Goal: Task Accomplishment & Management: Manage account settings

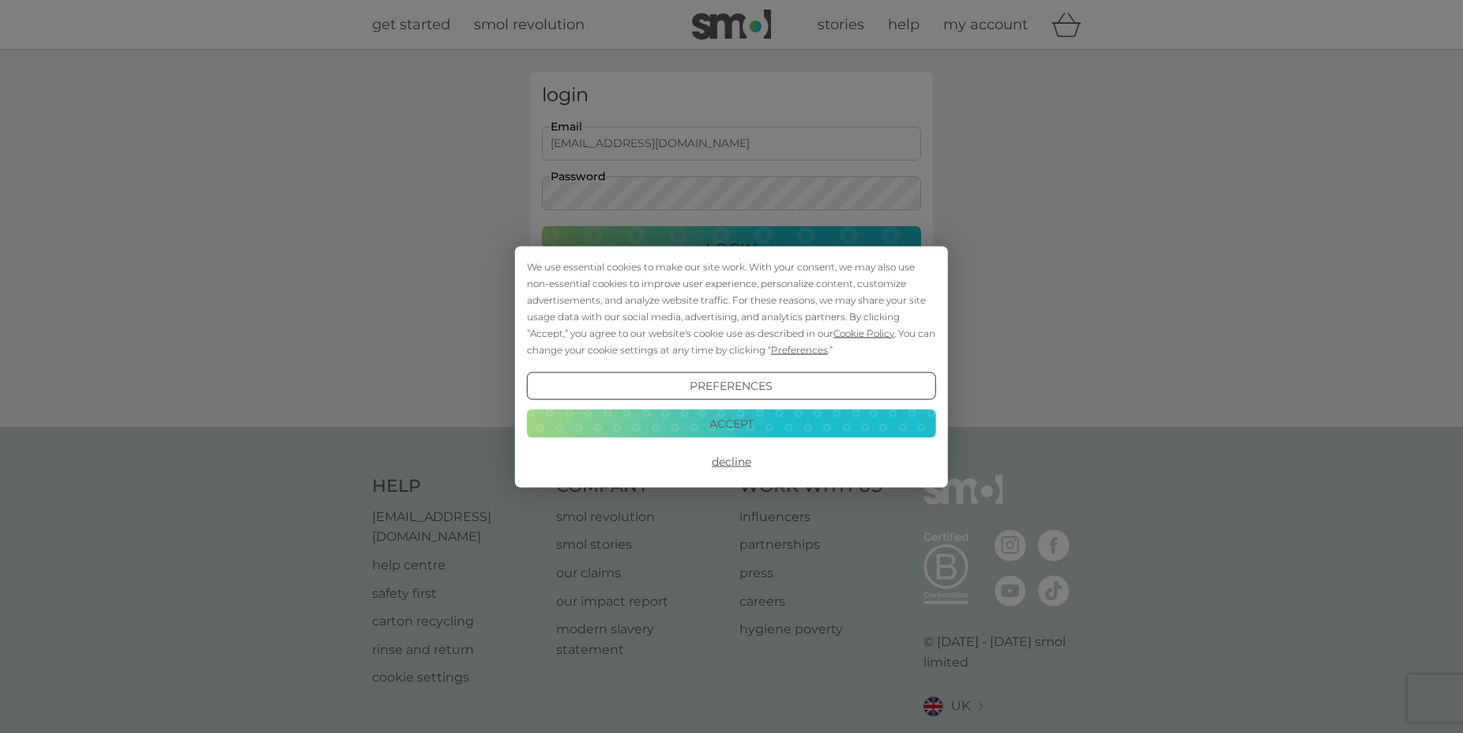
click at [724, 423] on button "Accept" at bounding box center [731, 423] width 409 height 28
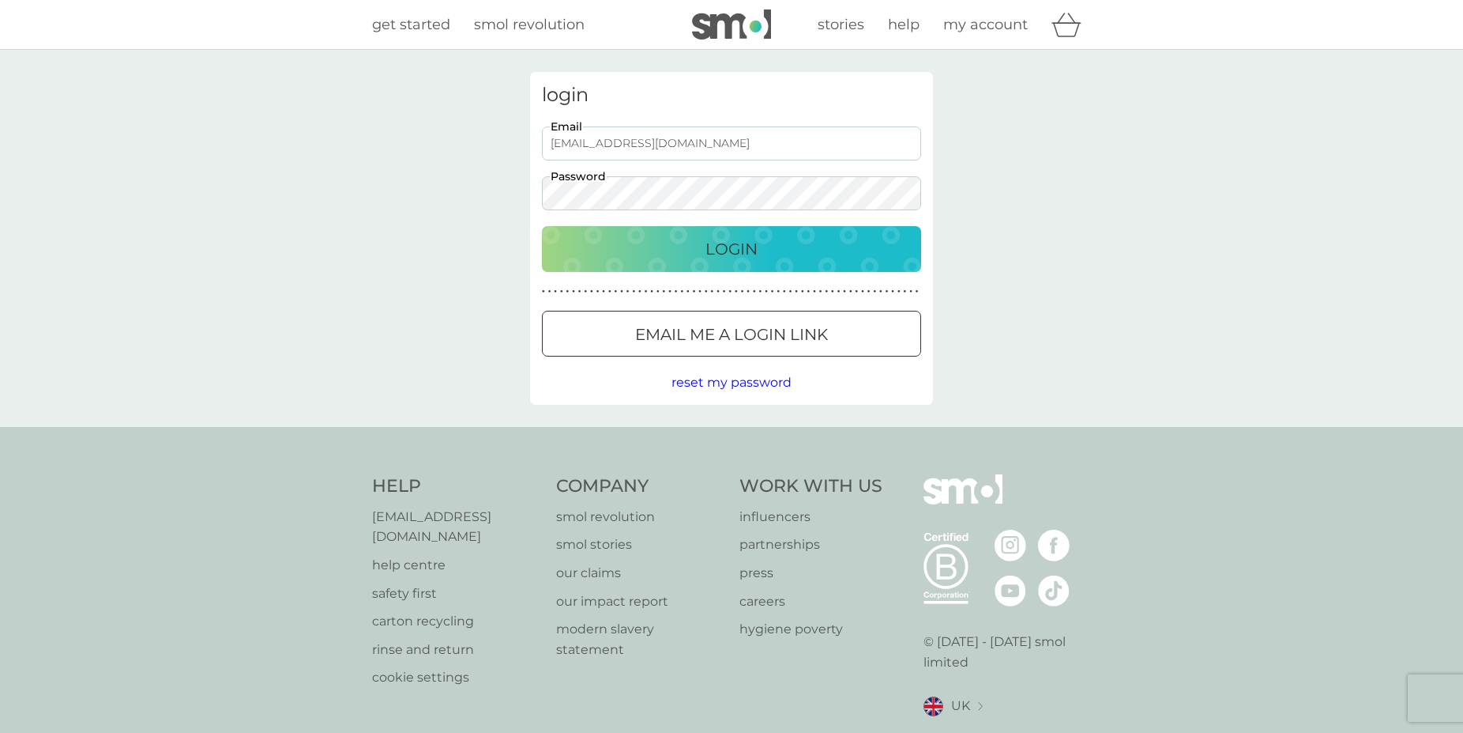
click at [723, 247] on p "Login" at bounding box center [732, 248] width 52 height 25
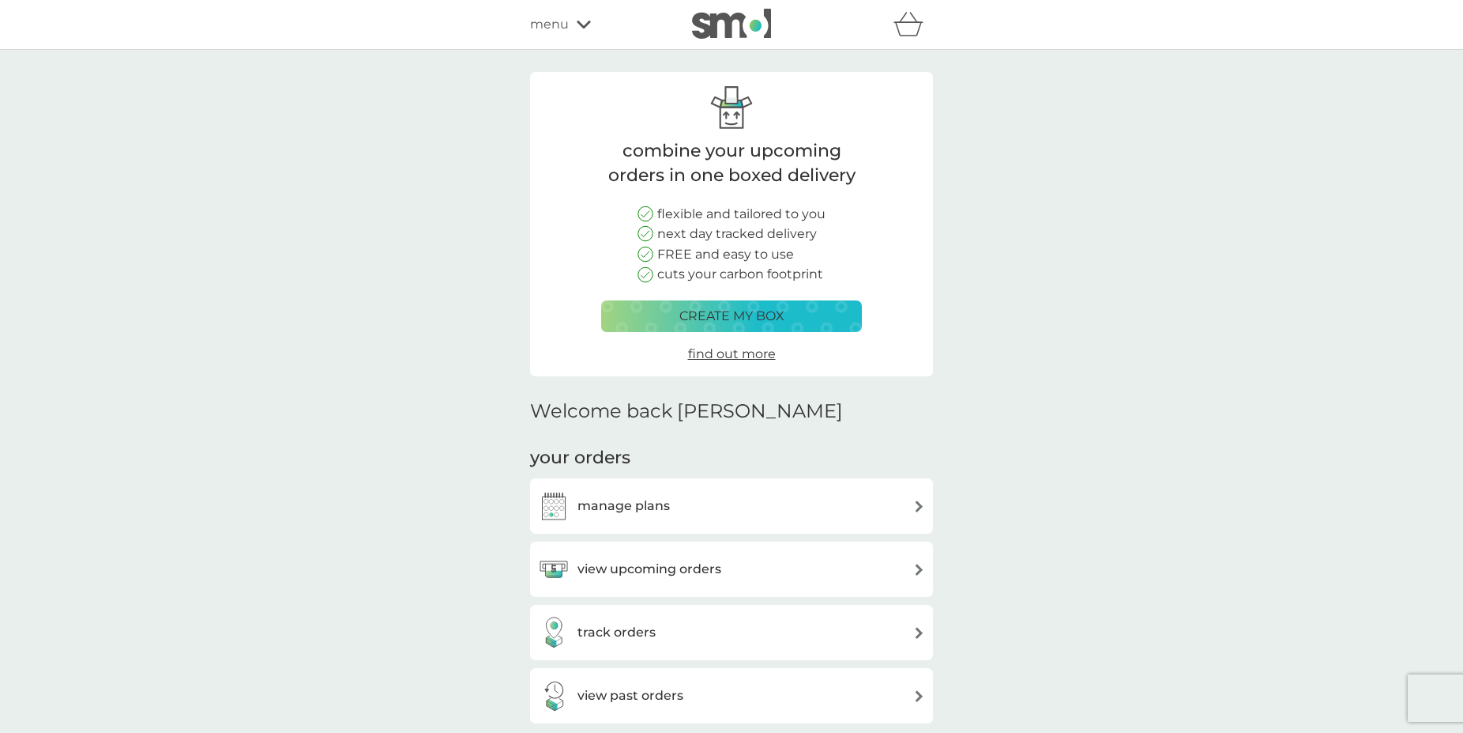
click at [726, 526] on div "manage plans" at bounding box center [731, 505] width 403 height 55
click at [921, 512] on div "manage plans" at bounding box center [731, 506] width 387 height 32
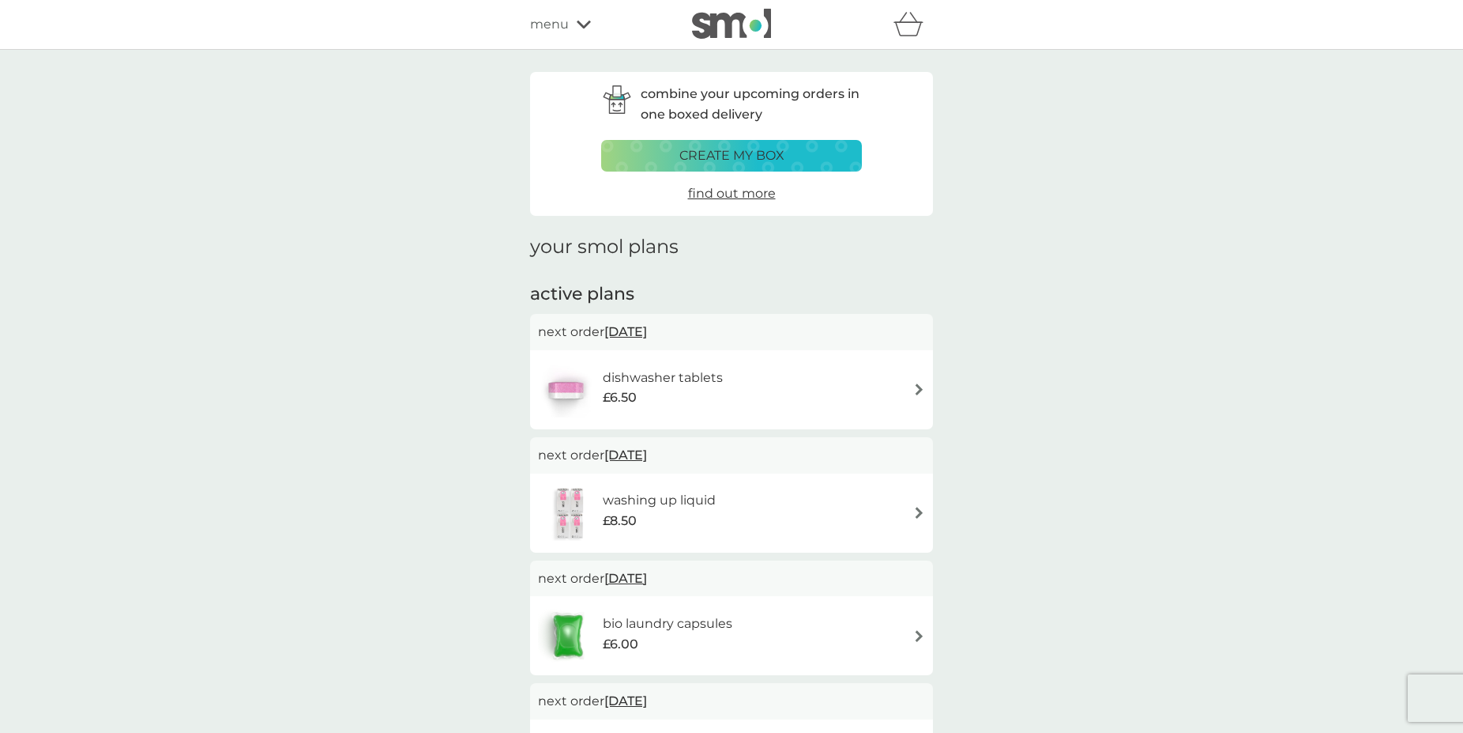
click at [913, 388] on img at bounding box center [919, 389] width 12 height 12
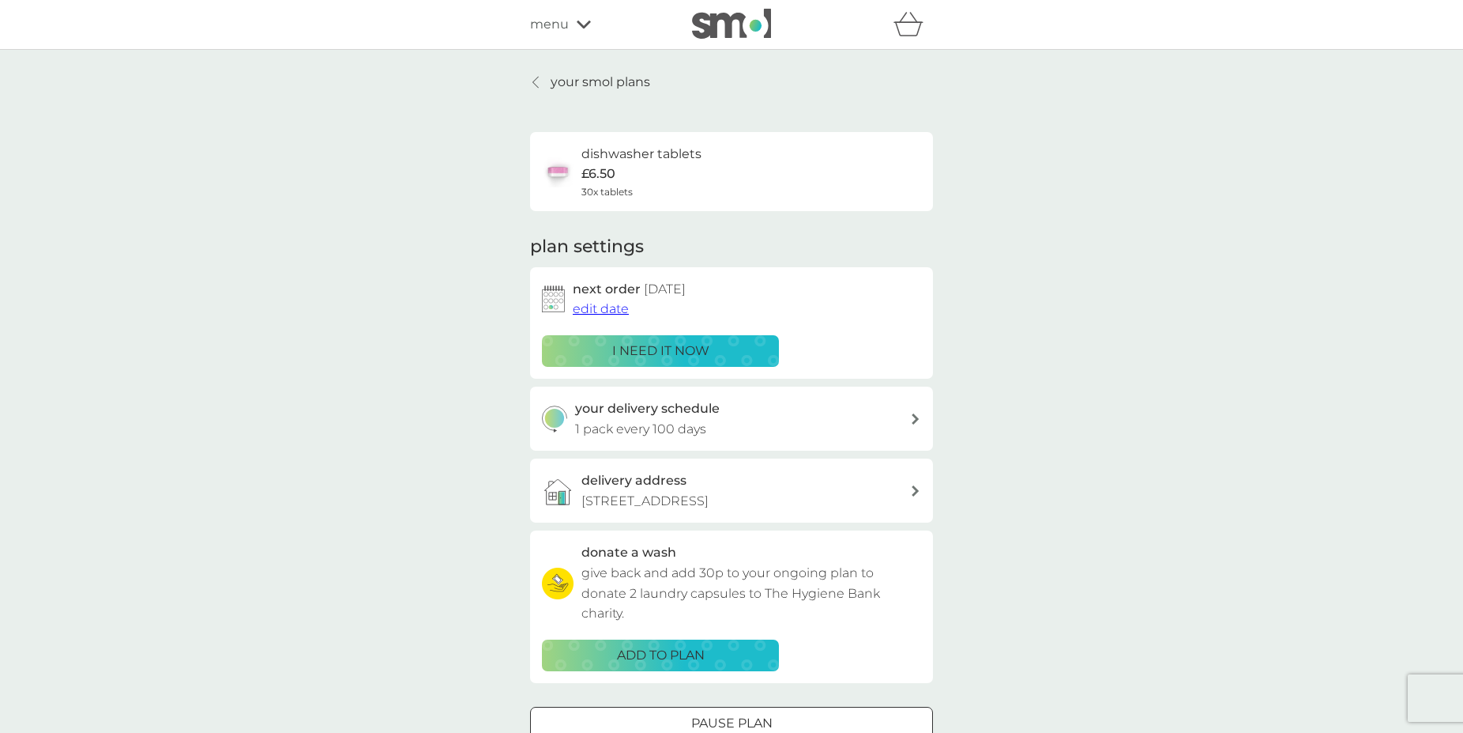
click at [903, 416] on div "your delivery schedule 1 pack every 100 days" at bounding box center [743, 418] width 336 height 40
select select "98"
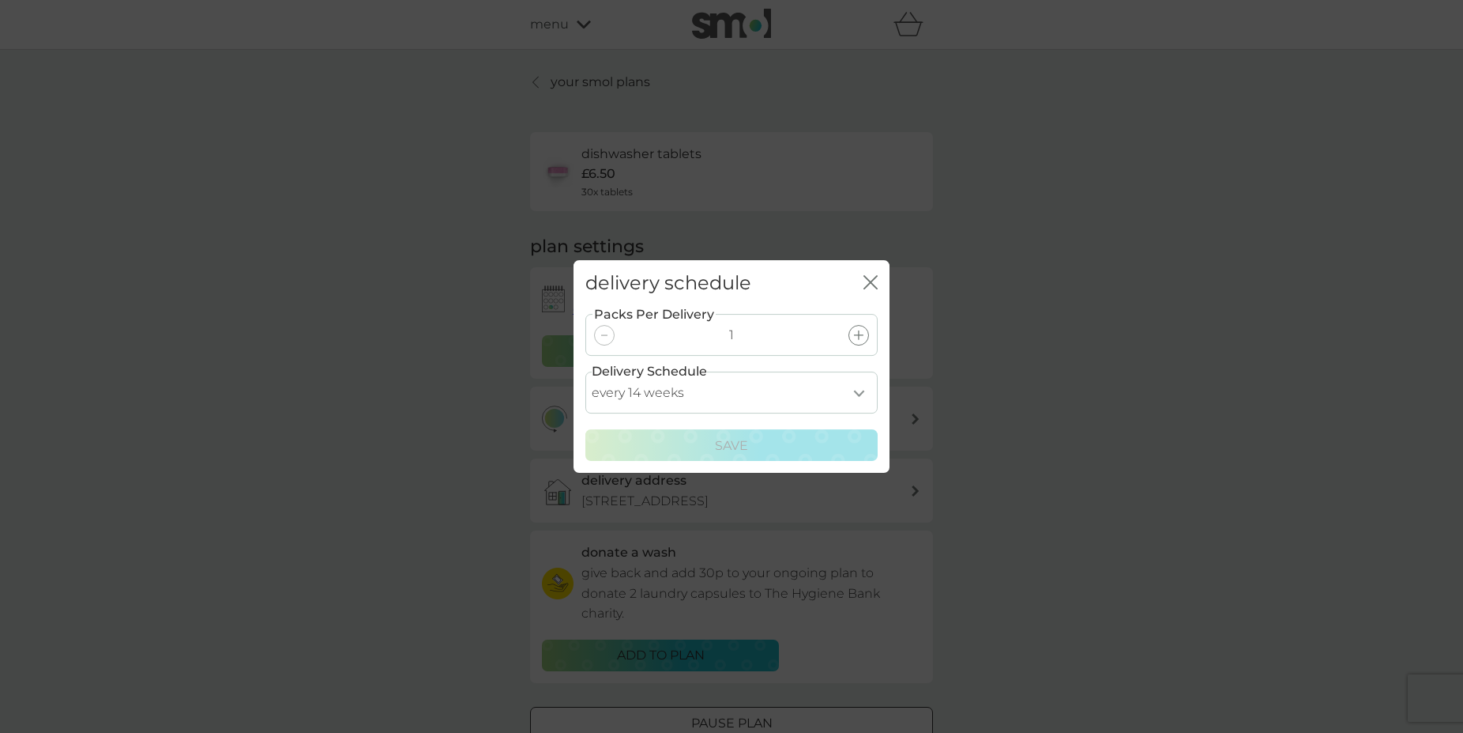
click at [882, 280] on div "delivery schedule close" at bounding box center [732, 283] width 316 height 47
click at [863, 275] on div "delivery schedule close" at bounding box center [732, 283] width 316 height 47
click at [853, 393] on select "every 1 week every 2 weeks every 3 weeks every 4 weeks every 5 weeks every 6 we…" at bounding box center [732, 392] width 292 height 42
click at [869, 279] on icon "close" at bounding box center [871, 282] width 14 height 14
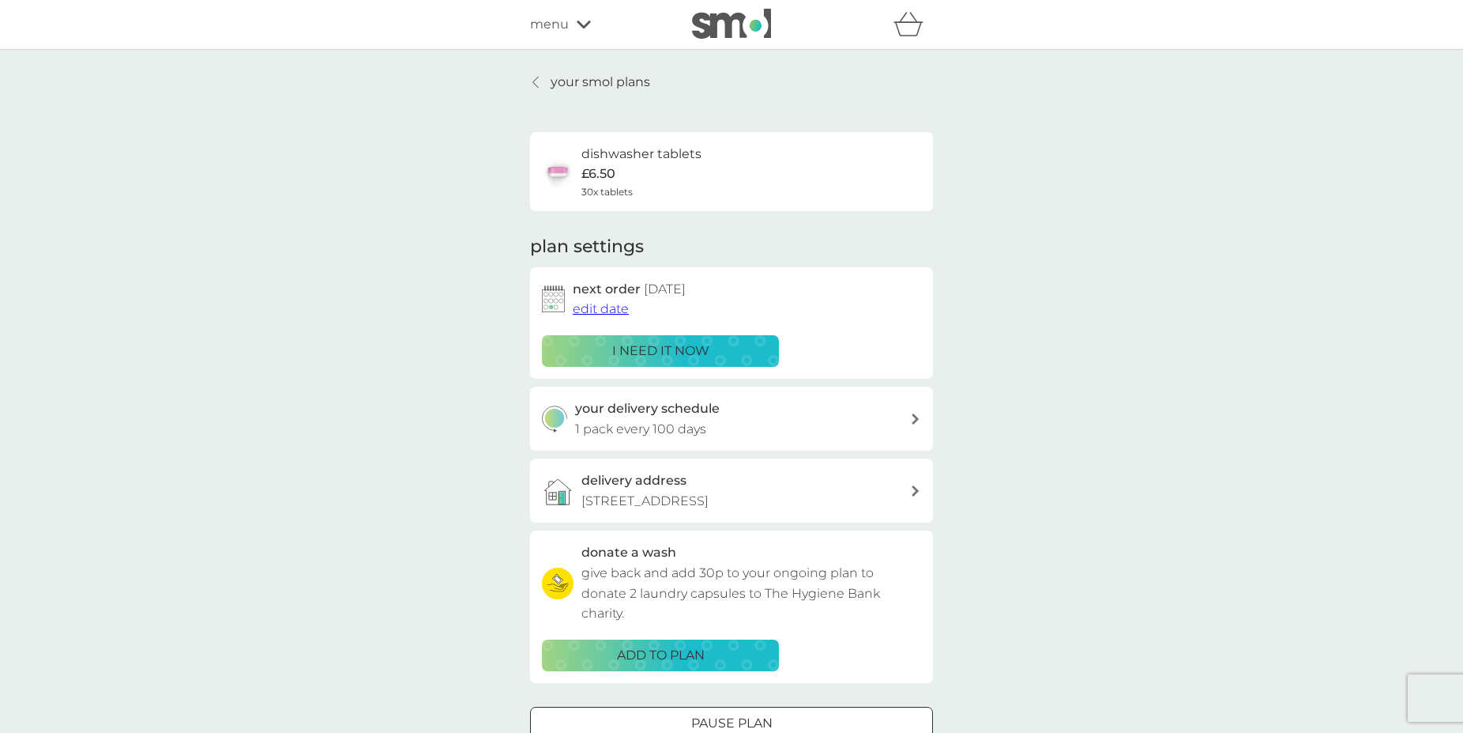
click at [917, 413] on div at bounding box center [915, 418] width 11 height 13
select select "98"
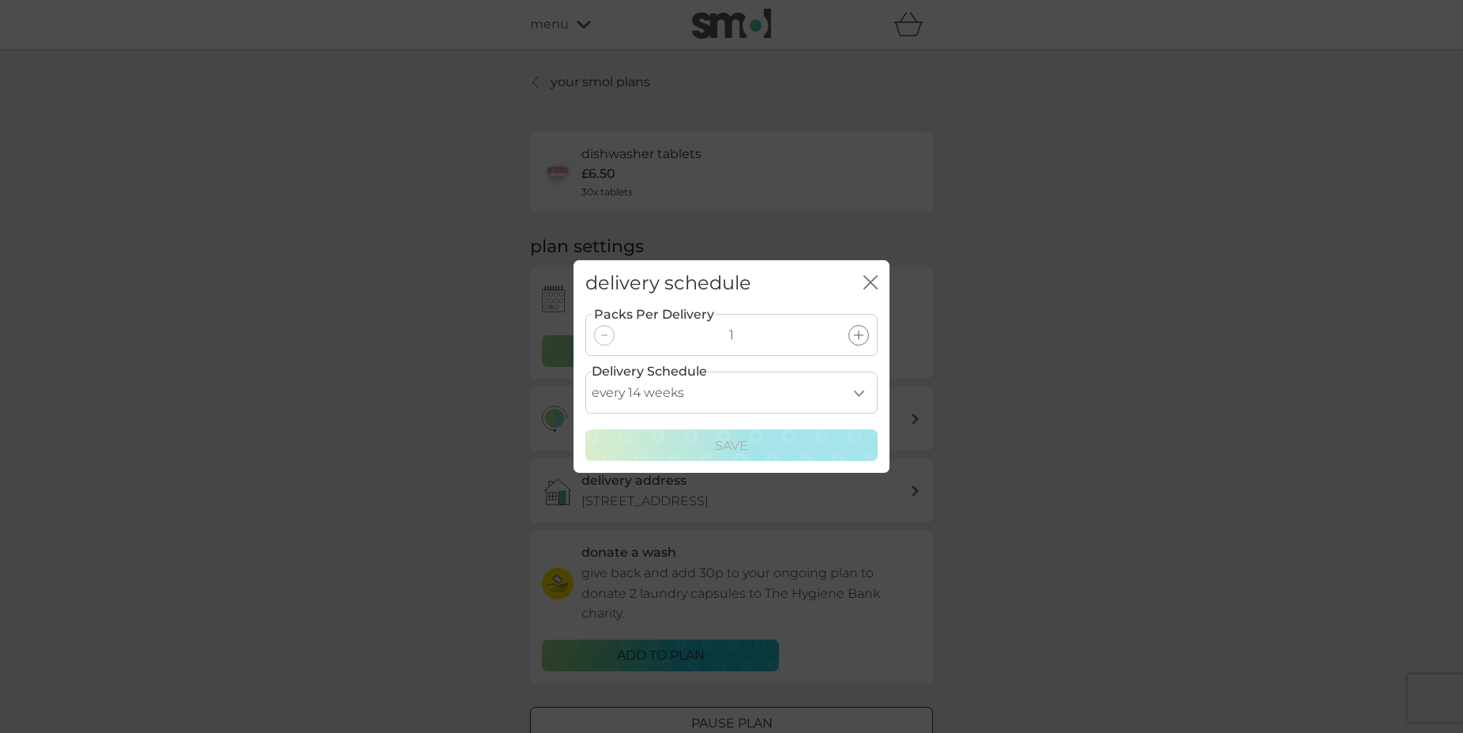
click at [917, 413] on div "delivery schedule close Packs Per Delivery 1 Delivery Schedule every 1 week eve…" at bounding box center [731, 366] width 1463 height 733
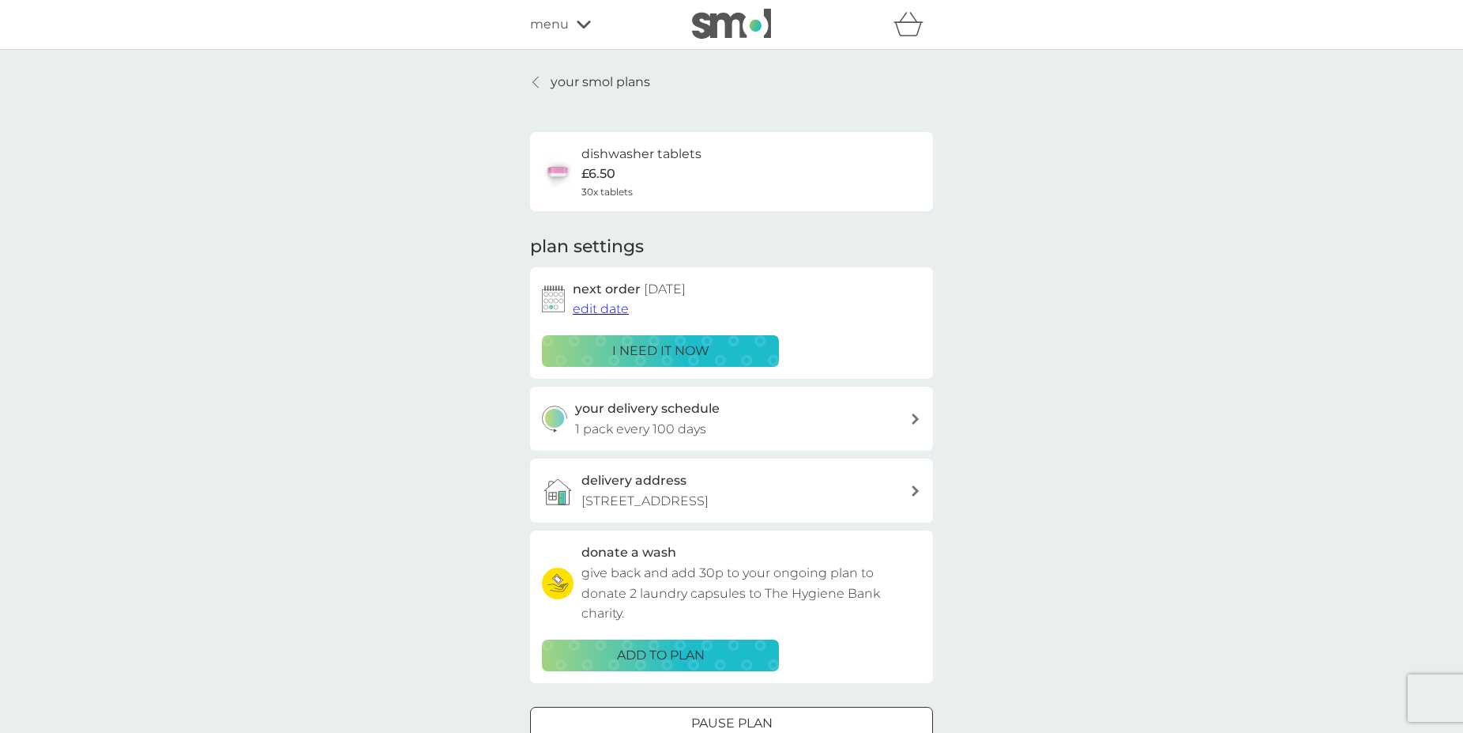
click at [614, 310] on span "edit date" at bounding box center [601, 308] width 56 height 15
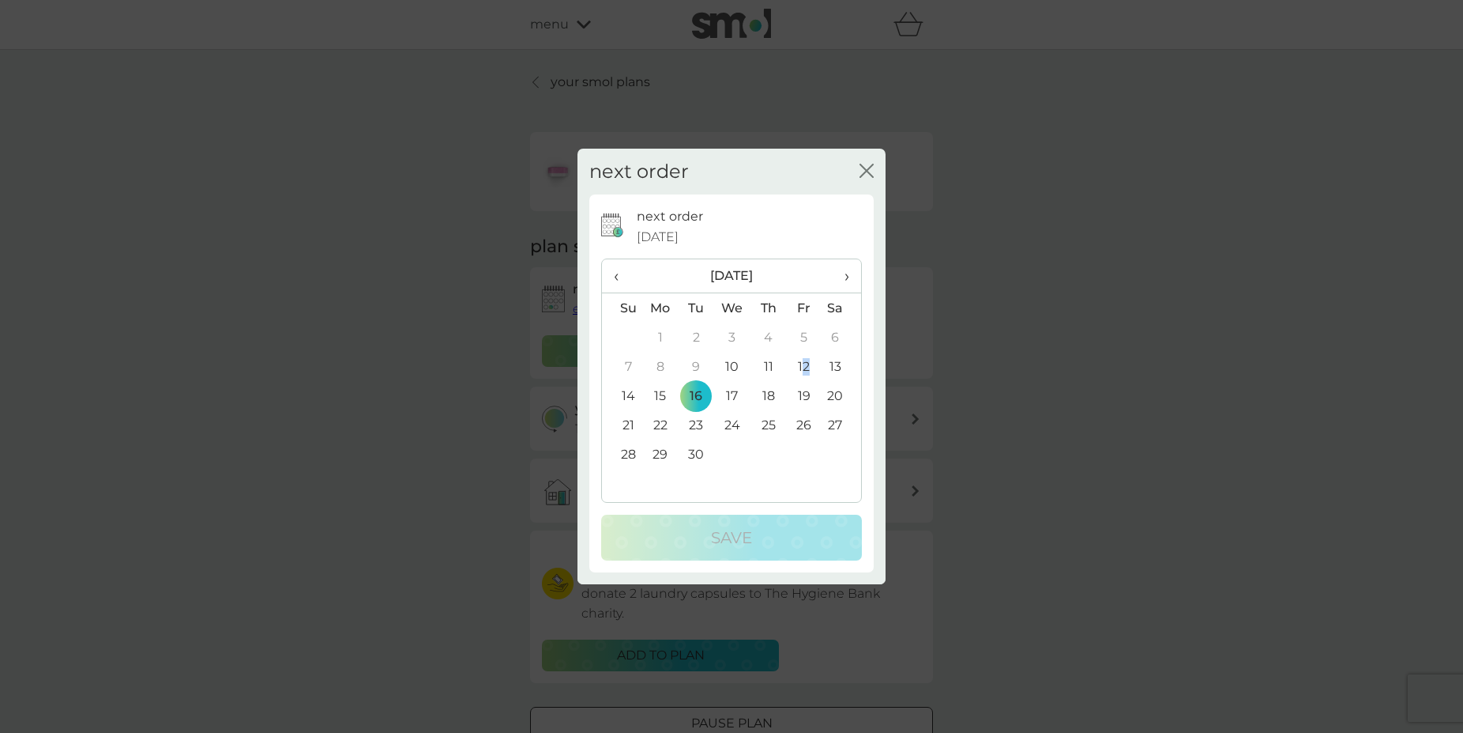
click at [808, 367] on td "12" at bounding box center [804, 366] width 36 height 29
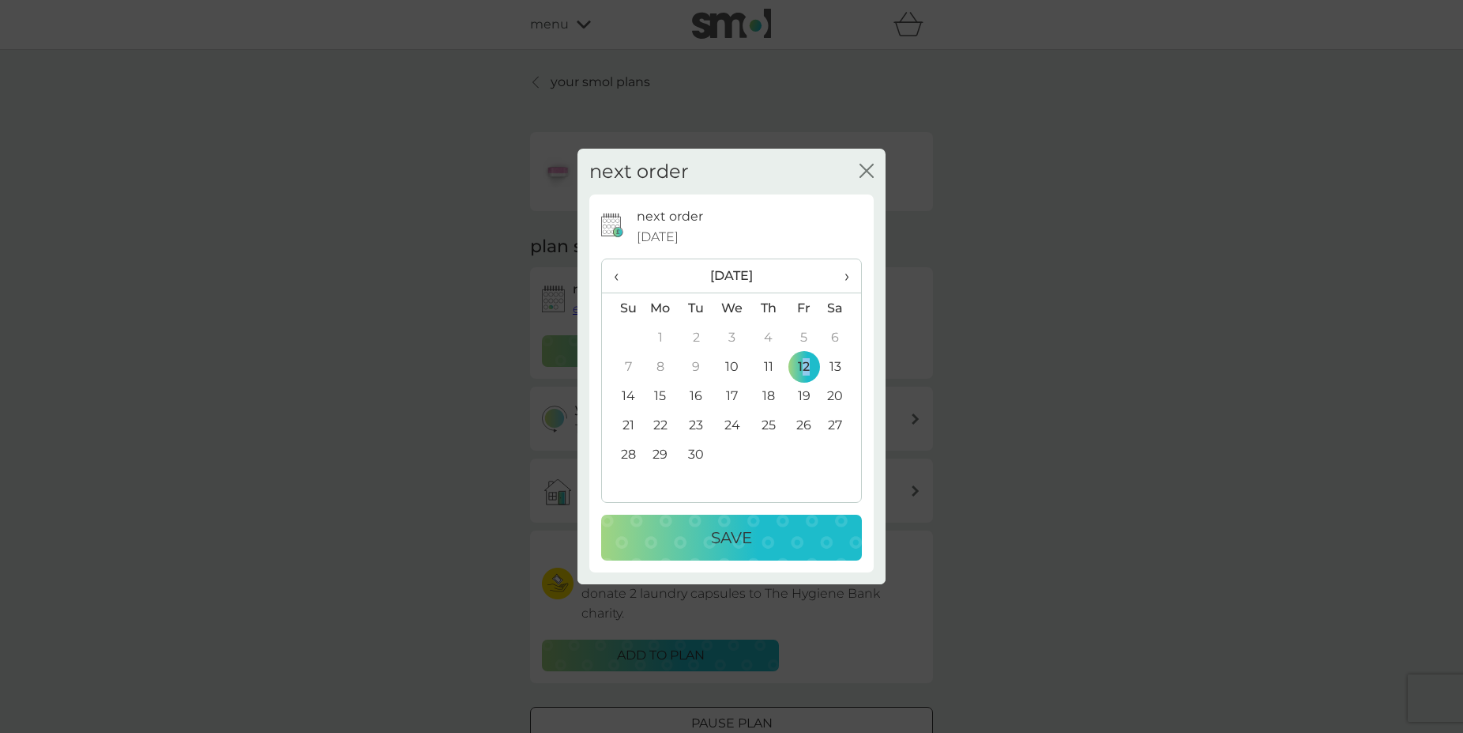
click at [771, 531] on div "Save" at bounding box center [731, 537] width 229 height 25
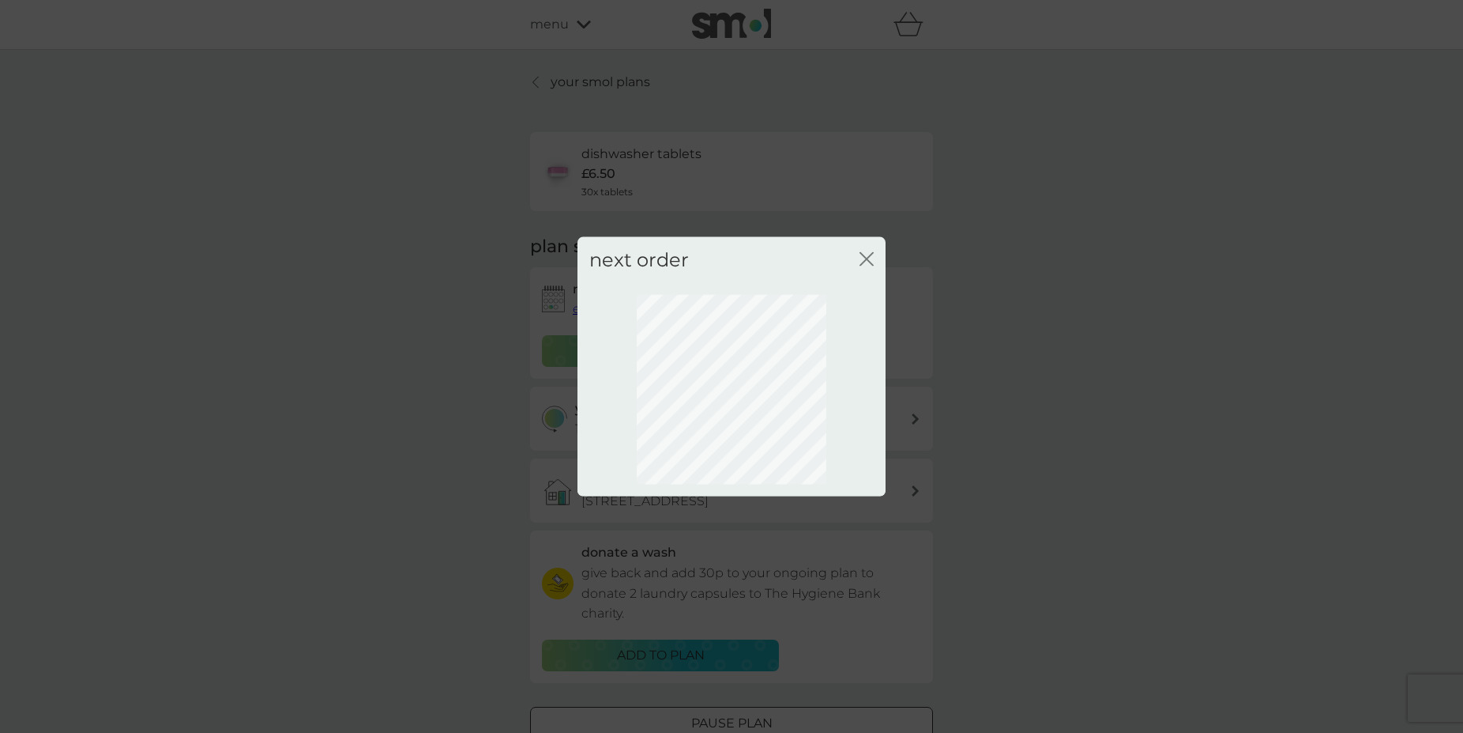
click at [871, 256] on icon "close" at bounding box center [870, 258] width 6 height 13
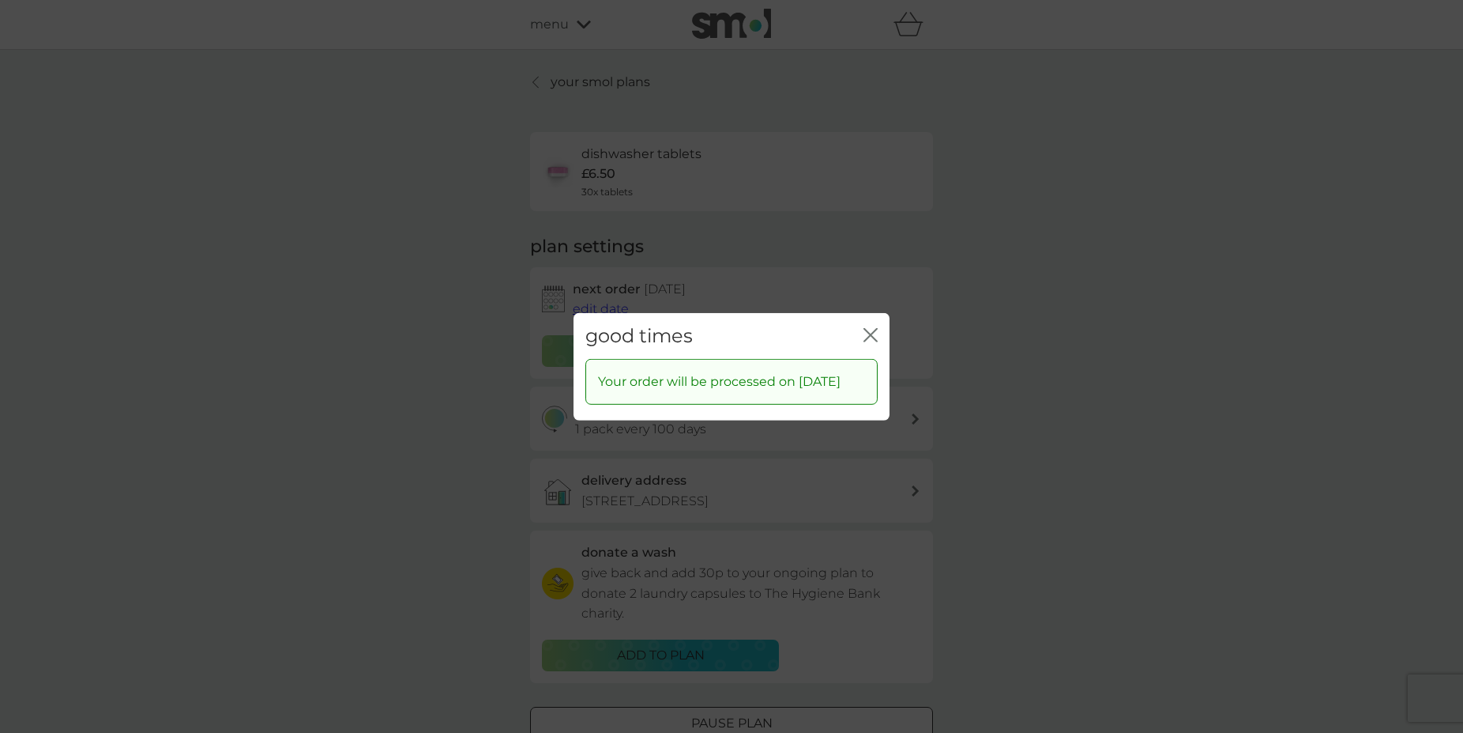
click at [913, 379] on div "good times close Your order will be processed on [DATE]" at bounding box center [731, 366] width 1463 height 733
